Goal: Task Accomplishment & Management: Manage account settings

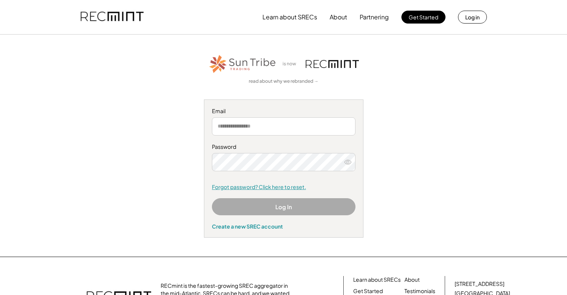
click at [267, 185] on link "Forgot password? Click here to reset." at bounding box center [283, 187] width 143 height 8
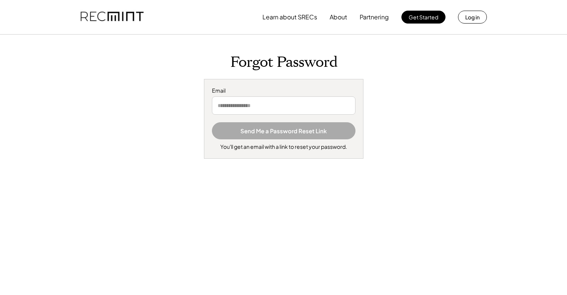
drag, startPoint x: 240, startPoint y: 96, endPoint x: 243, endPoint y: 108, distance: 12.1
click at [240, 96] on div "Email" at bounding box center [283, 101] width 143 height 28
click at [243, 108] on input "email" at bounding box center [283, 105] width 143 height 18
type input "**********"
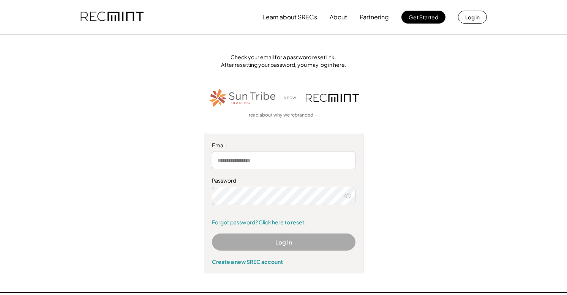
click at [369, 140] on div "Check your email for a password reset link. After resetting your password, you …" at bounding box center [284, 164] width 468 height 220
click at [298, 146] on div "Email" at bounding box center [283, 146] width 143 height 8
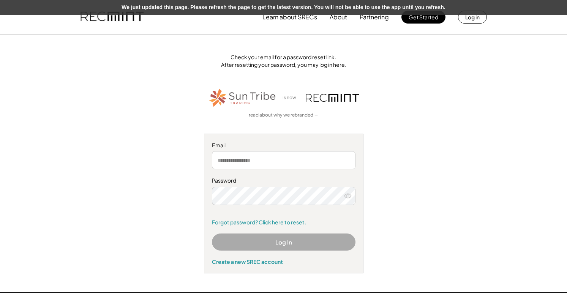
click at [447, 146] on div "Check your email for a password reset link. After resetting your password, you …" at bounding box center [284, 164] width 468 height 220
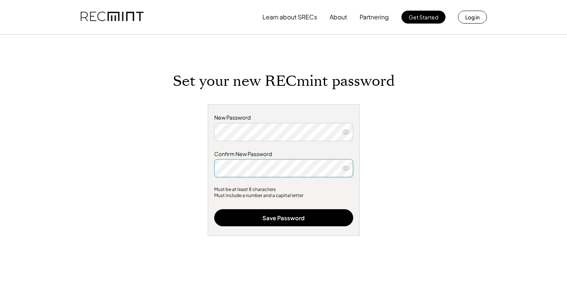
click at [303, 214] on button "Save Password" at bounding box center [283, 217] width 139 height 17
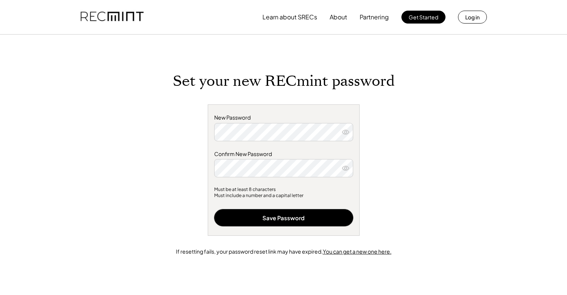
click at [345, 130] on icon at bounding box center [346, 132] width 8 height 8
click at [347, 167] on icon at bounding box center [346, 168] width 8 height 8
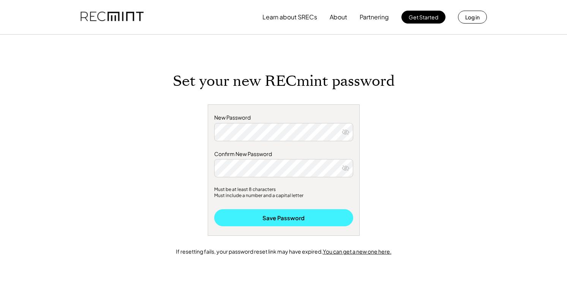
click at [307, 218] on button "Save Password" at bounding box center [283, 217] width 139 height 17
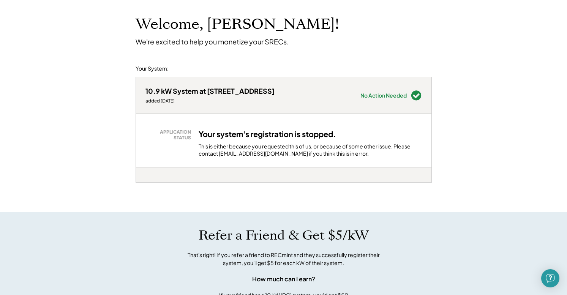
click at [260, 153] on div "This is either because you requested this of us, or because of some other issue…" at bounding box center [310, 150] width 223 height 15
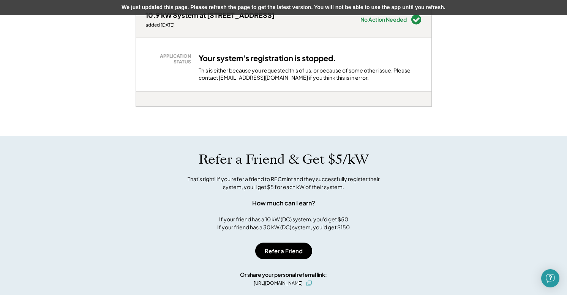
scroll to position [0, 0]
